Goal: Transaction & Acquisition: Download file/media

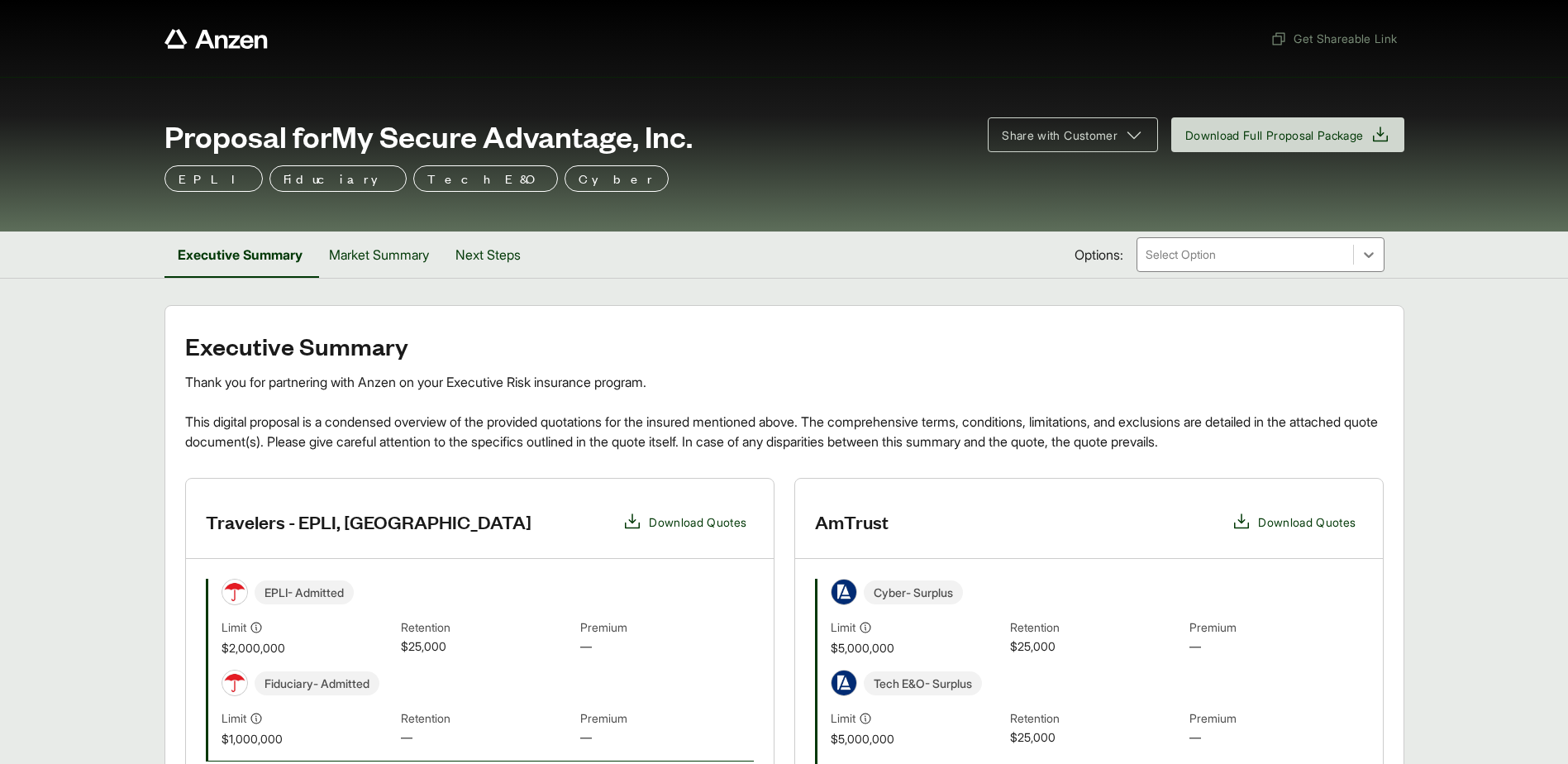
click at [1297, 521] on span "Download Quotes" at bounding box center [1307, 522] width 97 height 18
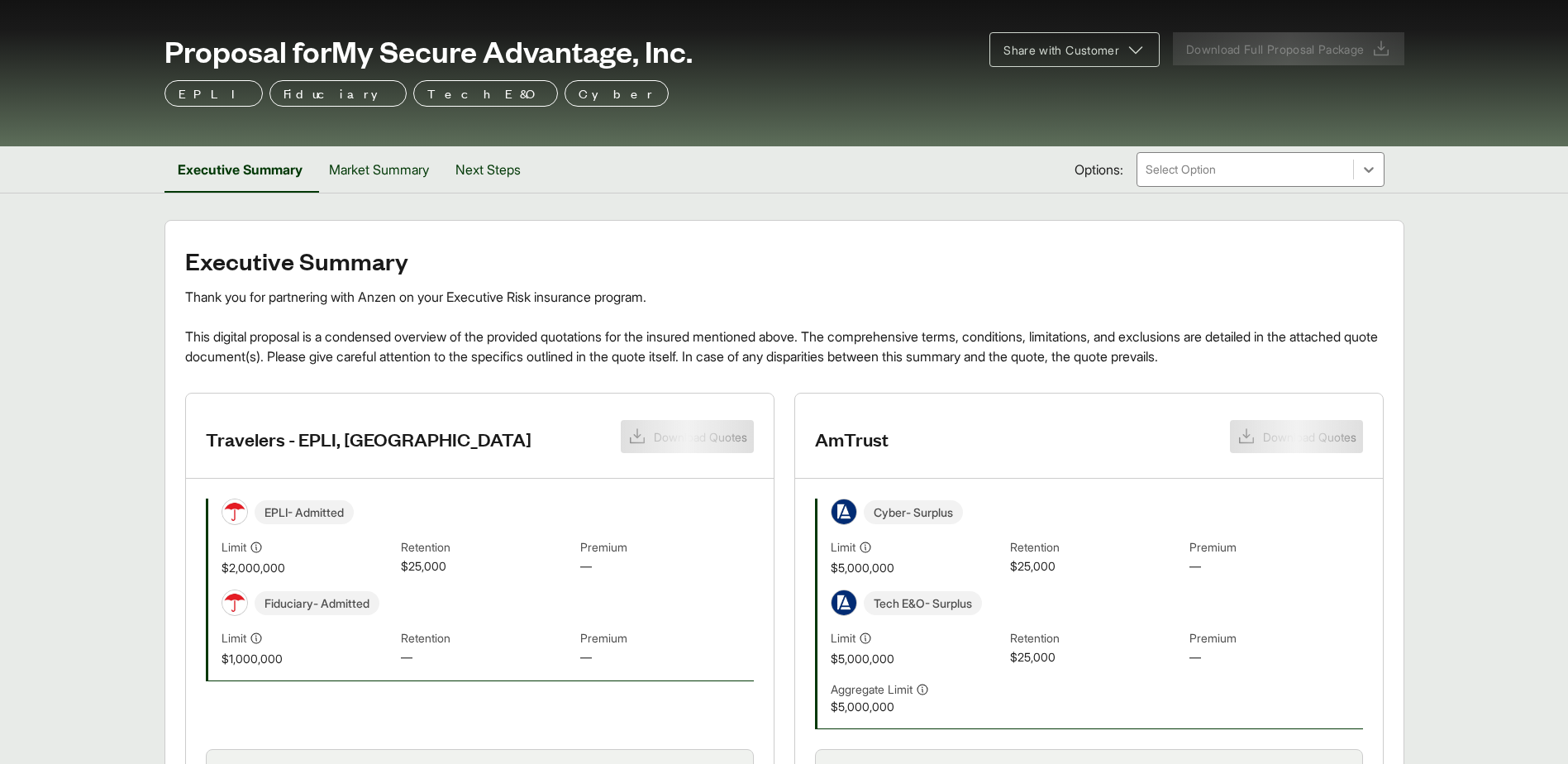
scroll to position [166, 0]
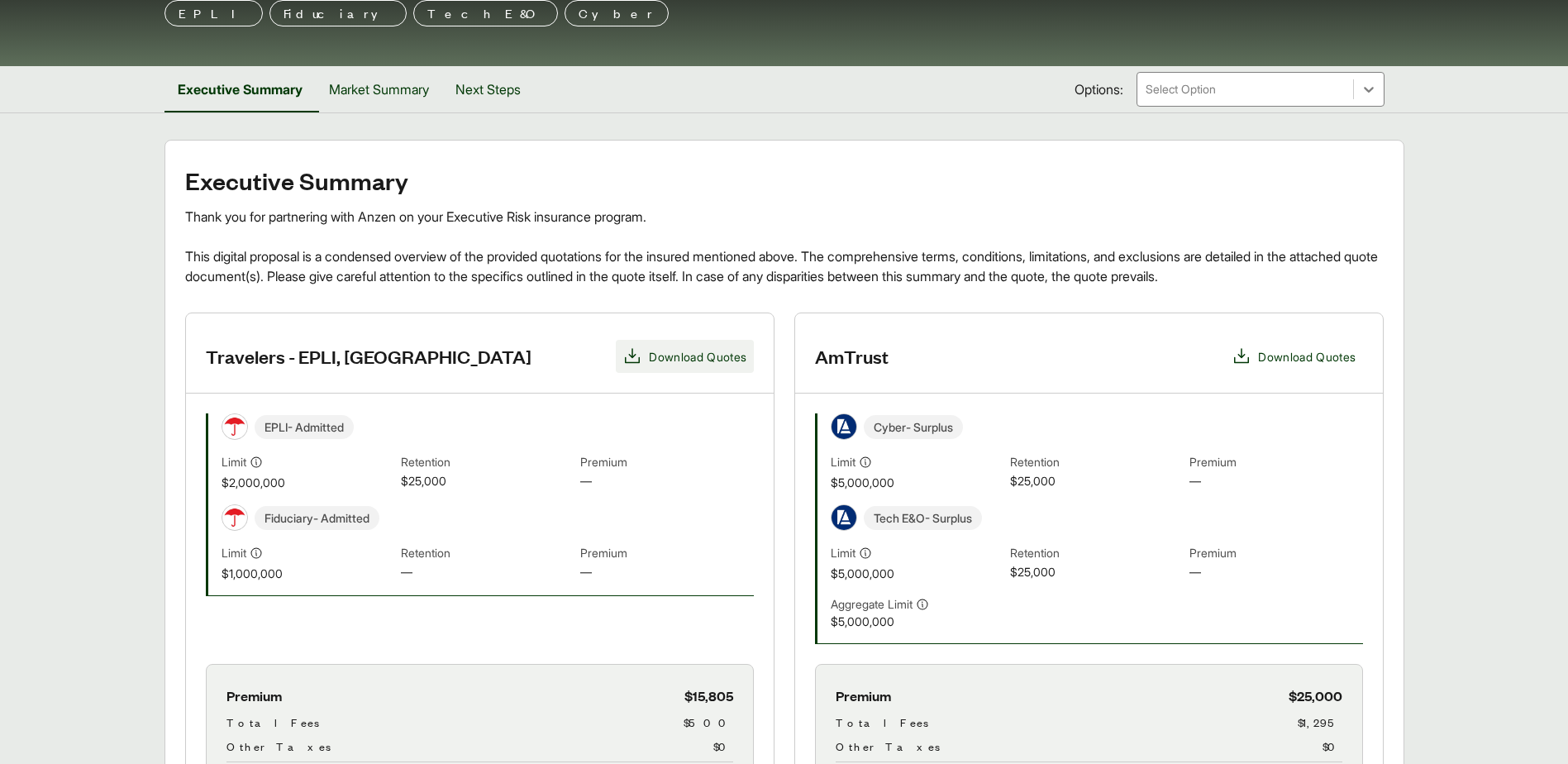
click at [667, 349] on span "Download Quotes" at bounding box center [697, 357] width 97 height 18
